Goal: Find specific page/section

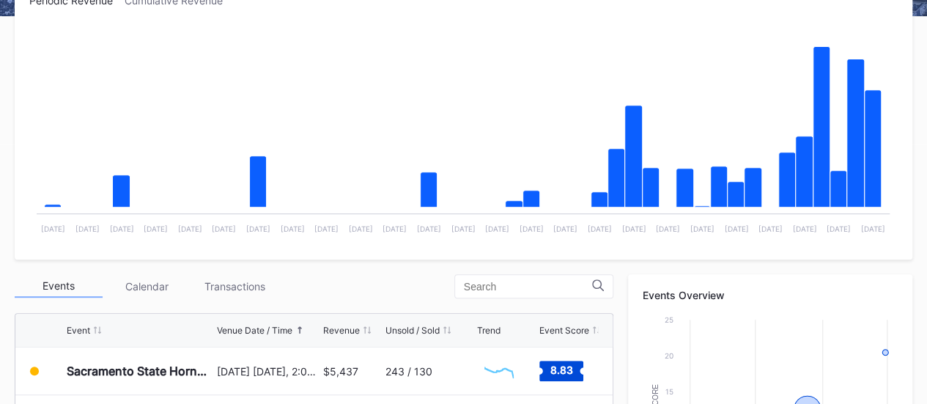
scroll to position [285, 0]
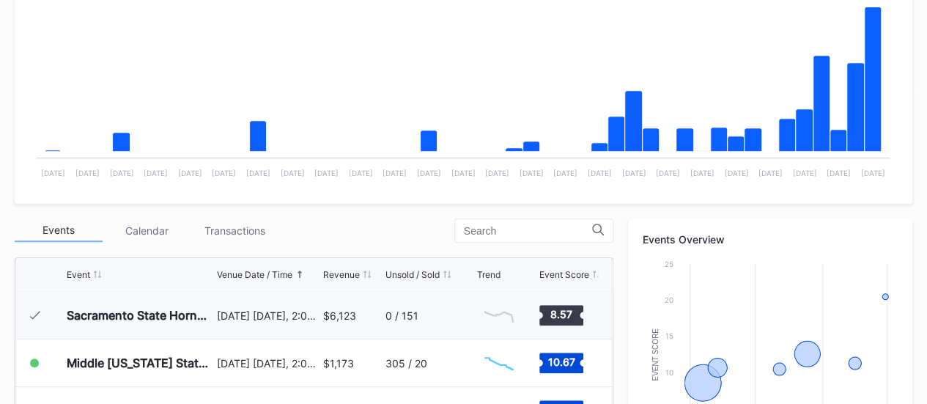
scroll to position [316, 0]
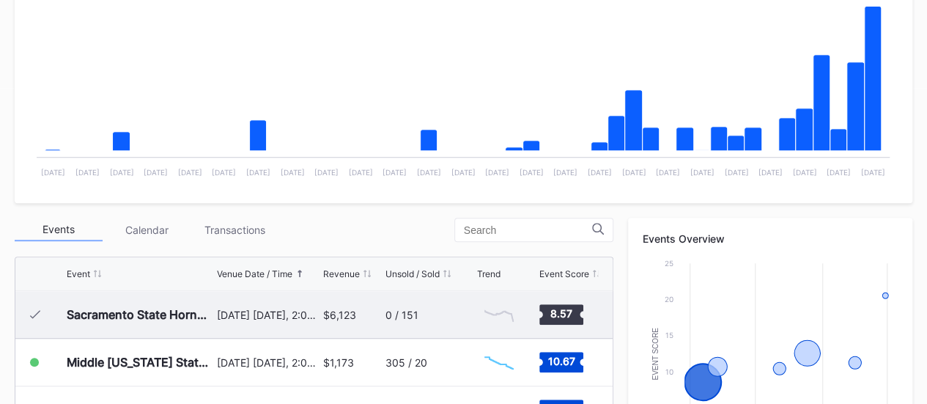
click at [408, 317] on div "0 / 151" at bounding box center [402, 315] width 33 height 12
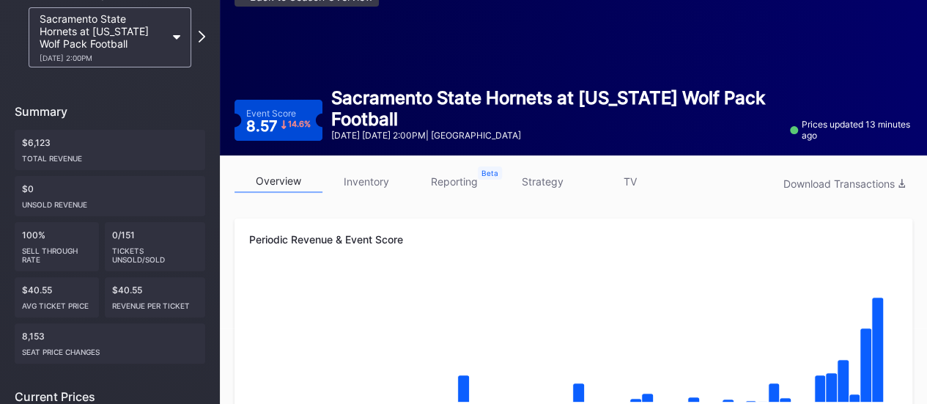
scroll to position [133, 0]
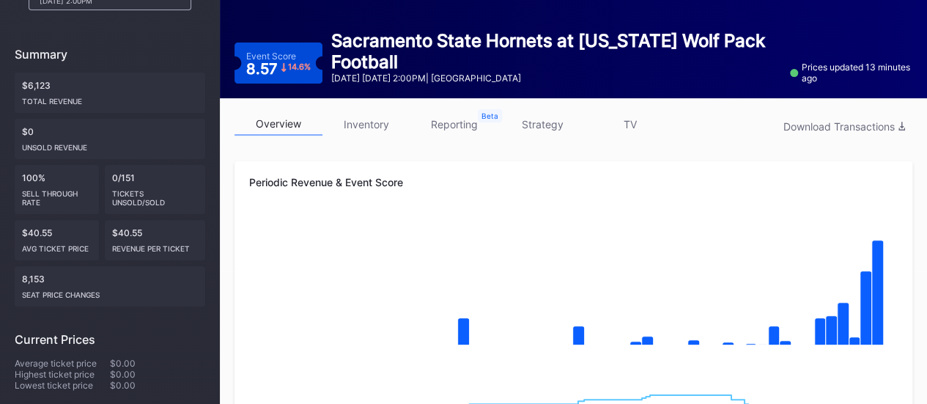
scroll to position [316, 0]
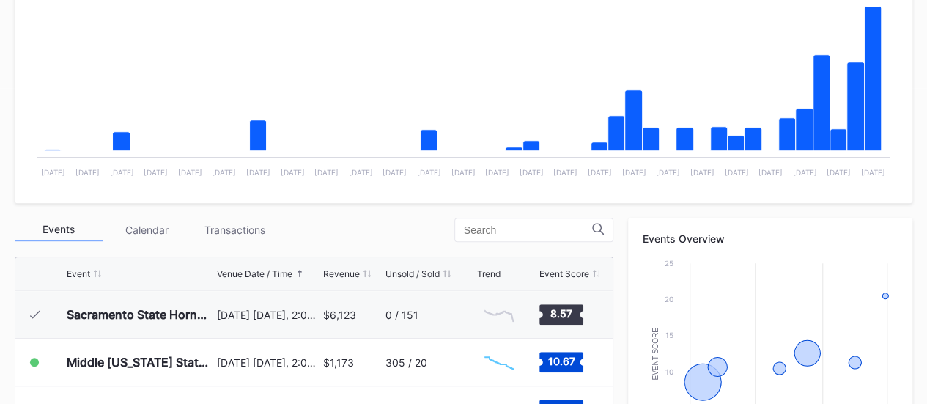
drag, startPoint x: 477, startPoint y: 82, endPoint x: 384, endPoint y: 91, distance: 92.8
click at [408, 74] on rect "Chart title" at bounding box center [463, 78] width 868 height 220
